Goal: Information Seeking & Learning: Find specific fact

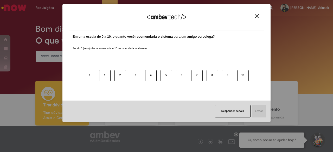
click at [74, 55] on div "0 1 2 3 4 5 6 7 8 9 10" at bounding box center [167, 72] width 188 height 41
click at [259, 17] on button "Close" at bounding box center [256, 16] width 7 height 4
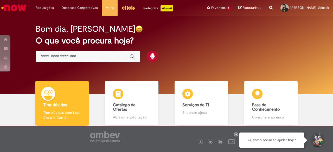
click at [112, 53] on div "Global" at bounding box center [88, 57] width 104 height 12
click at [108, 57] on input "Basta digitar aqui" at bounding box center [82, 57] width 83 height 6
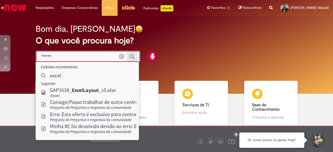
type input "*****"
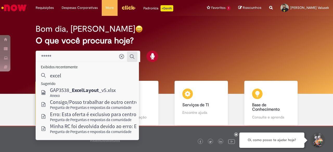
click at [135, 55] on button "Enviar pesquisa" at bounding box center [132, 56] width 10 height 10
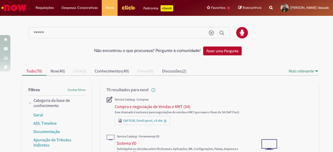
drag, startPoint x: 89, startPoint y: 29, endPoint x: 43, endPoint y: 27, distance: 45.5
click at [35, 24] on div at bounding box center [166, 30] width 296 height 27
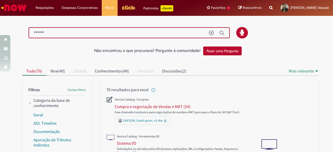
drag, startPoint x: 54, startPoint y: 33, endPoint x: 23, endPoint y: 33, distance: 30.2
click at [23, 33] on div at bounding box center [170, 33] width 304 height 12
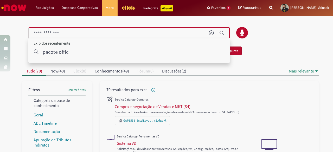
type input "**********"
